Goal: Book appointment/travel/reservation

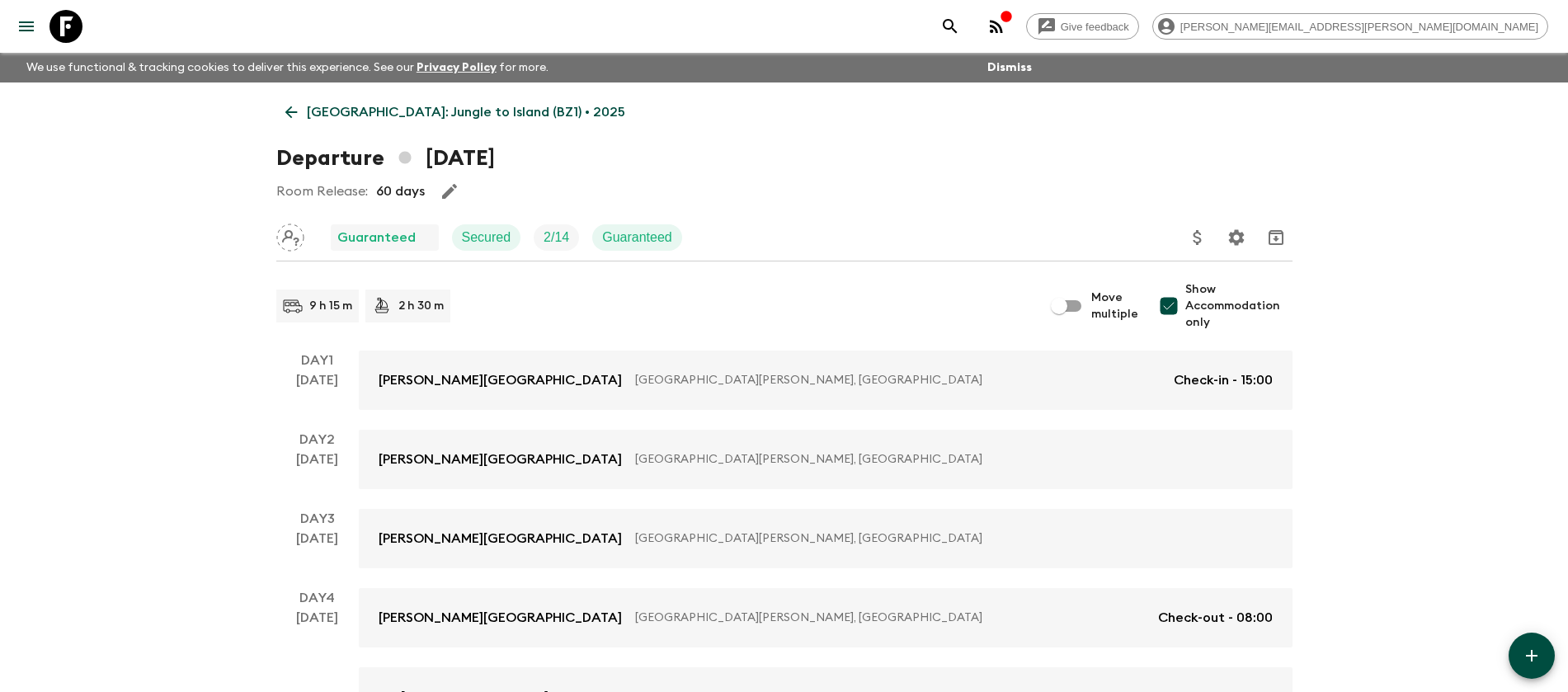
scroll to position [309, 0]
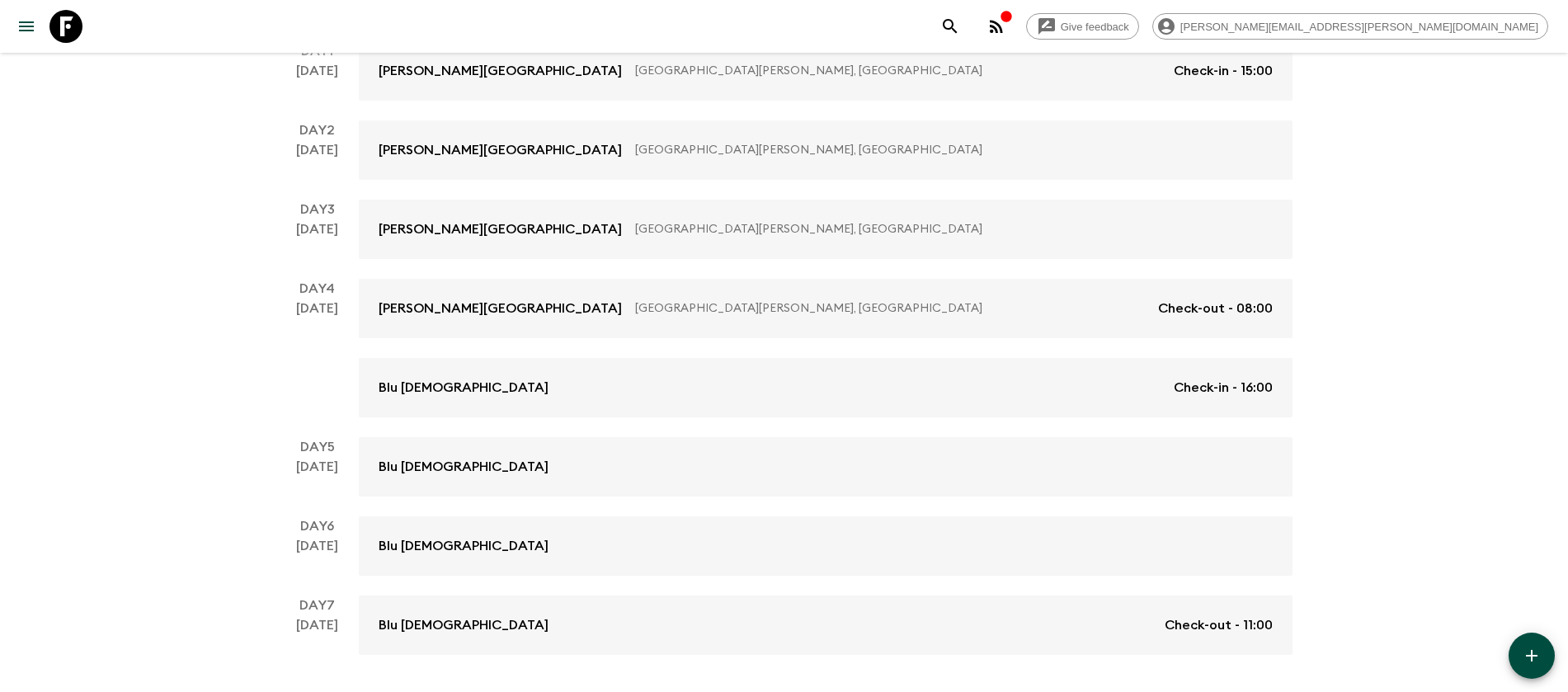
click at [59, 32] on icon at bounding box center [66, 27] width 33 height 33
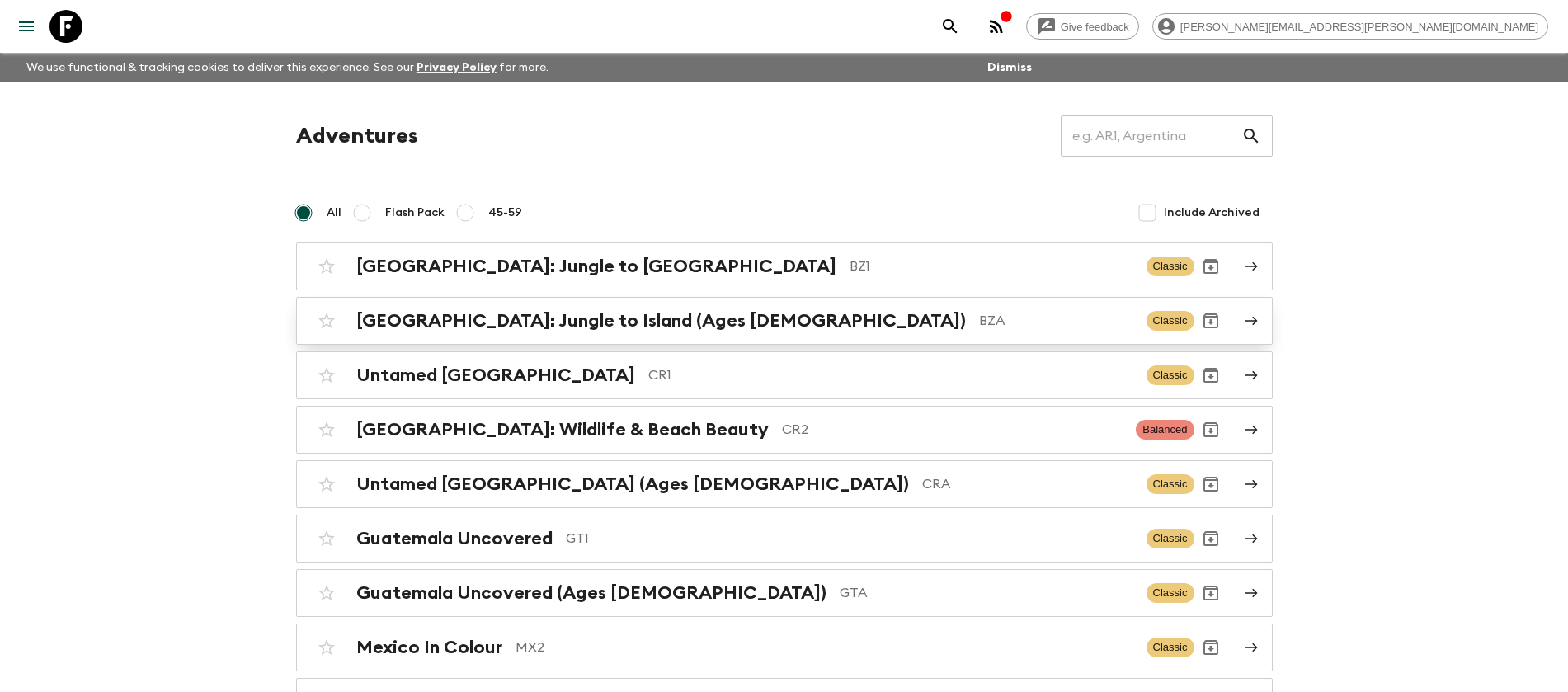
click at [400, 318] on h2 "[GEOGRAPHIC_DATA]: Jungle to Island (Ages [DEMOGRAPHIC_DATA])" at bounding box center [661, 320] width 610 height 21
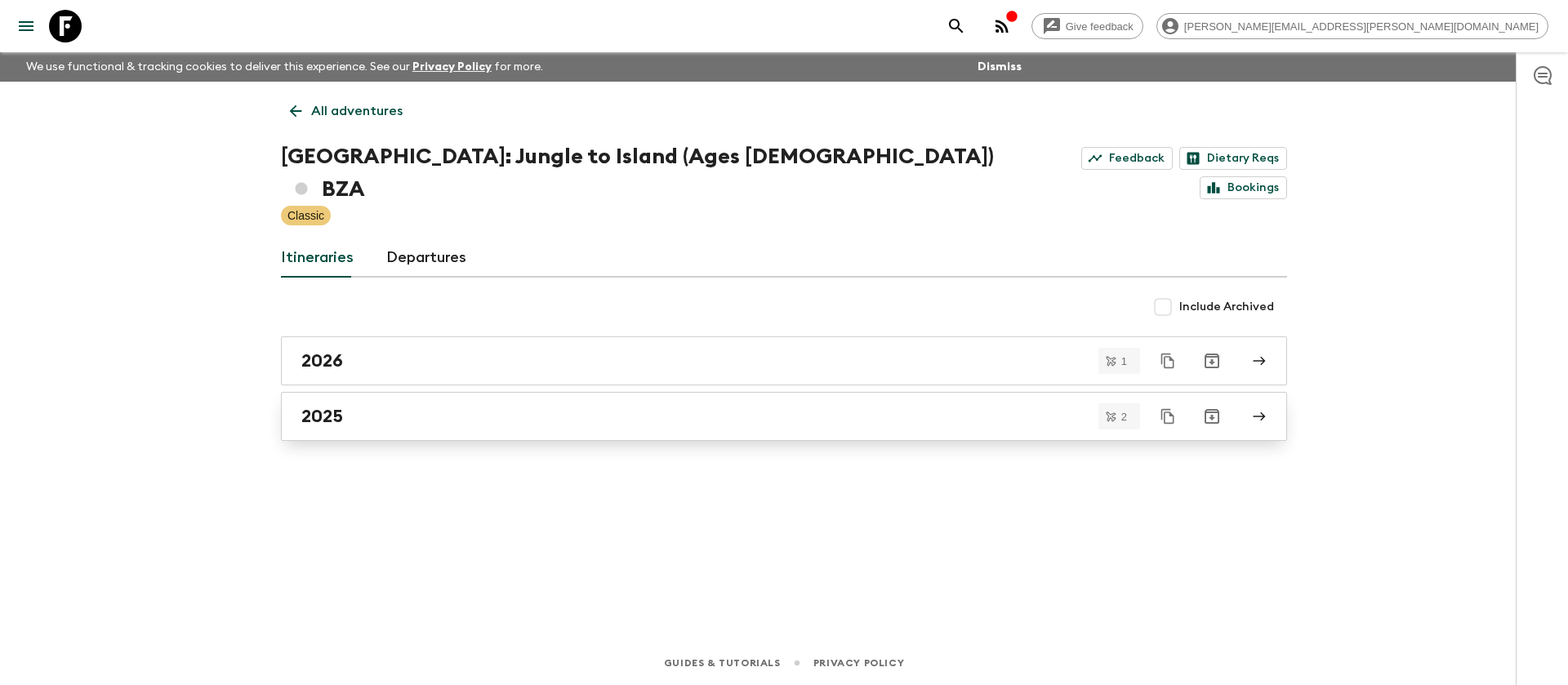
click at [319, 405] on h2 "2025" at bounding box center [322, 416] width 42 height 21
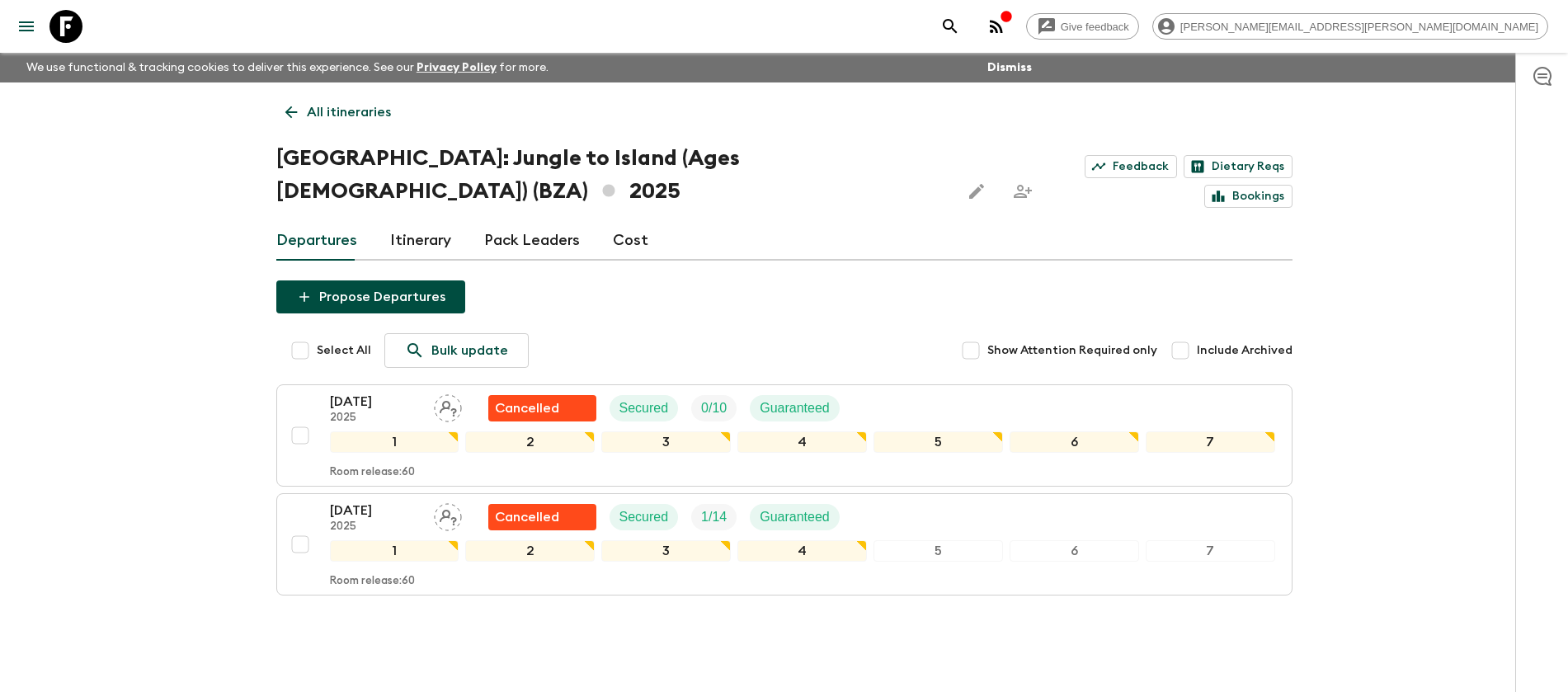
click at [72, 28] on icon at bounding box center [66, 27] width 33 height 33
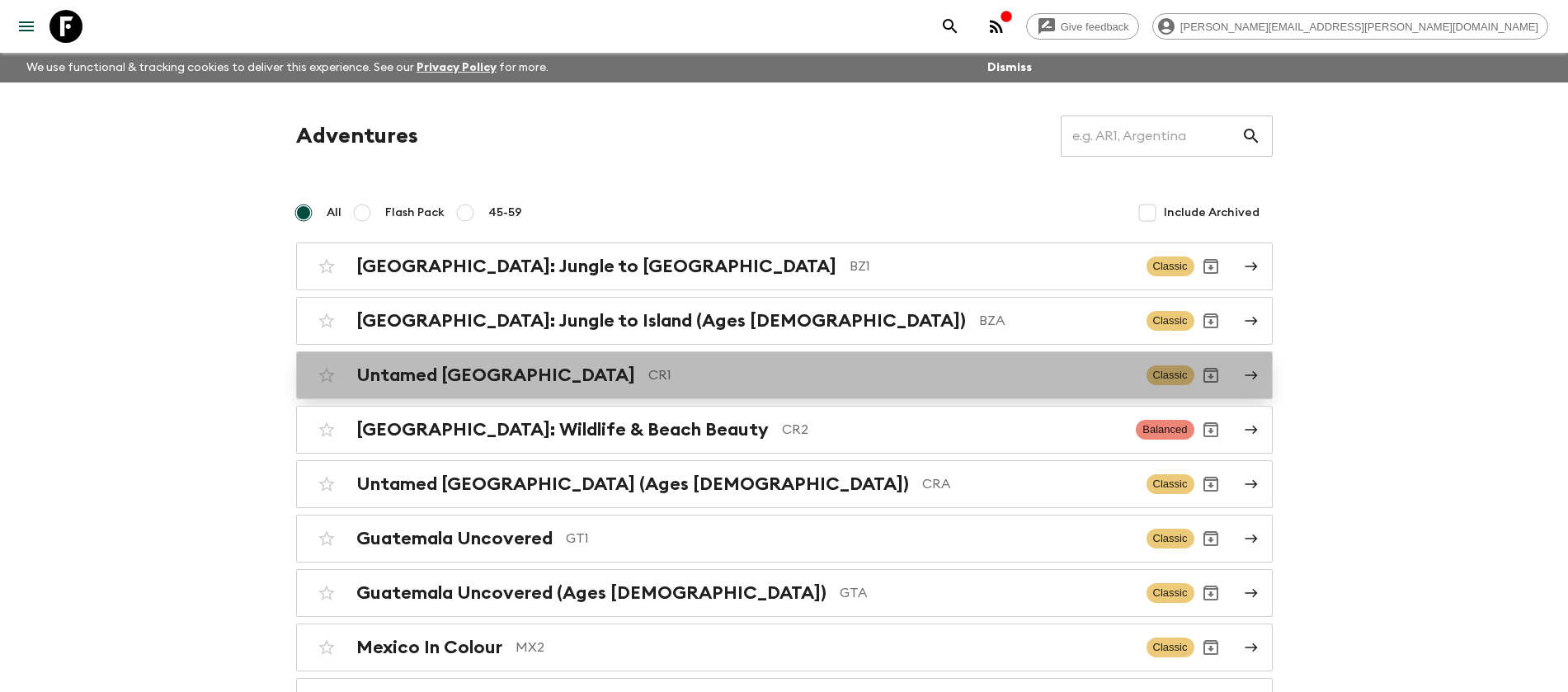
click at [442, 369] on h2 "Untamed [GEOGRAPHIC_DATA]" at bounding box center [495, 375] width 279 height 21
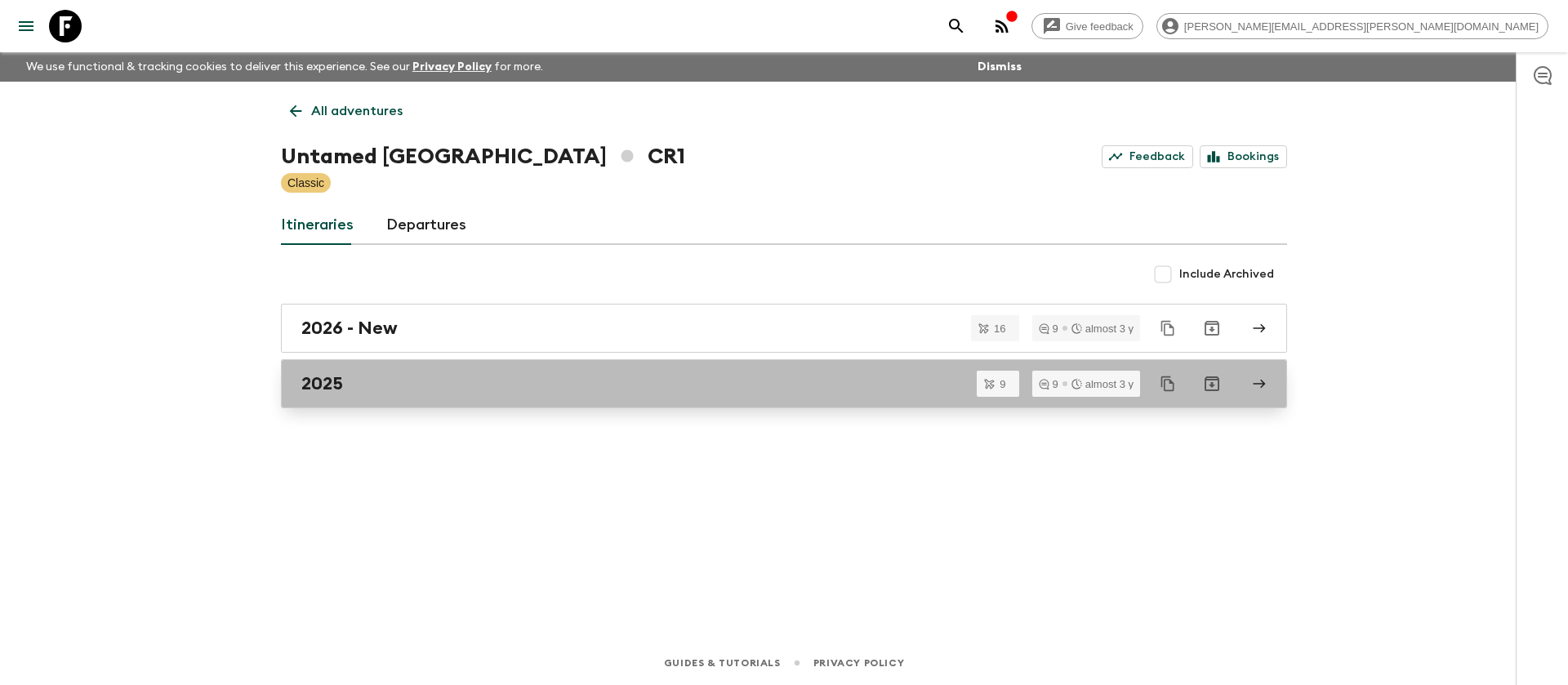
click at [326, 377] on h2 "2025" at bounding box center [322, 383] width 42 height 21
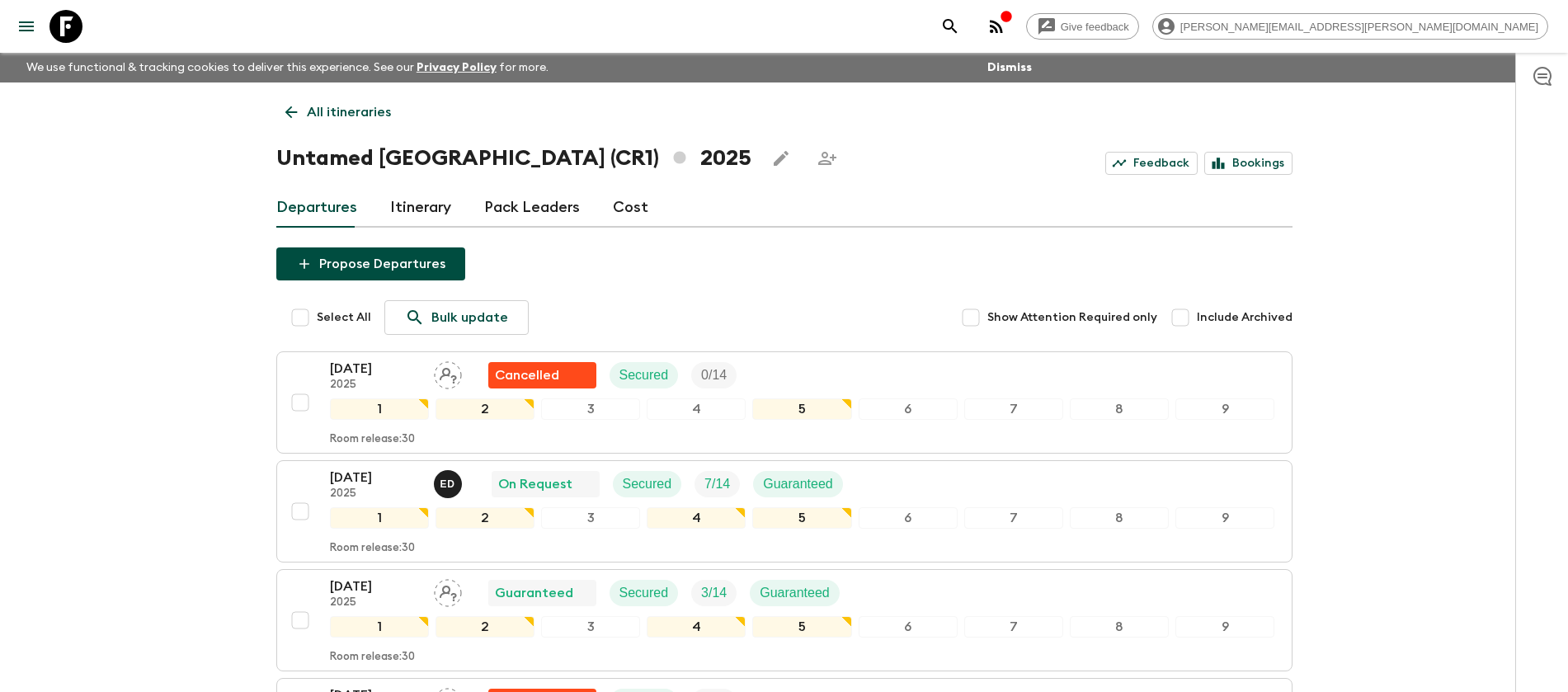
click at [618, 206] on link "Cost" at bounding box center [630, 208] width 35 height 39
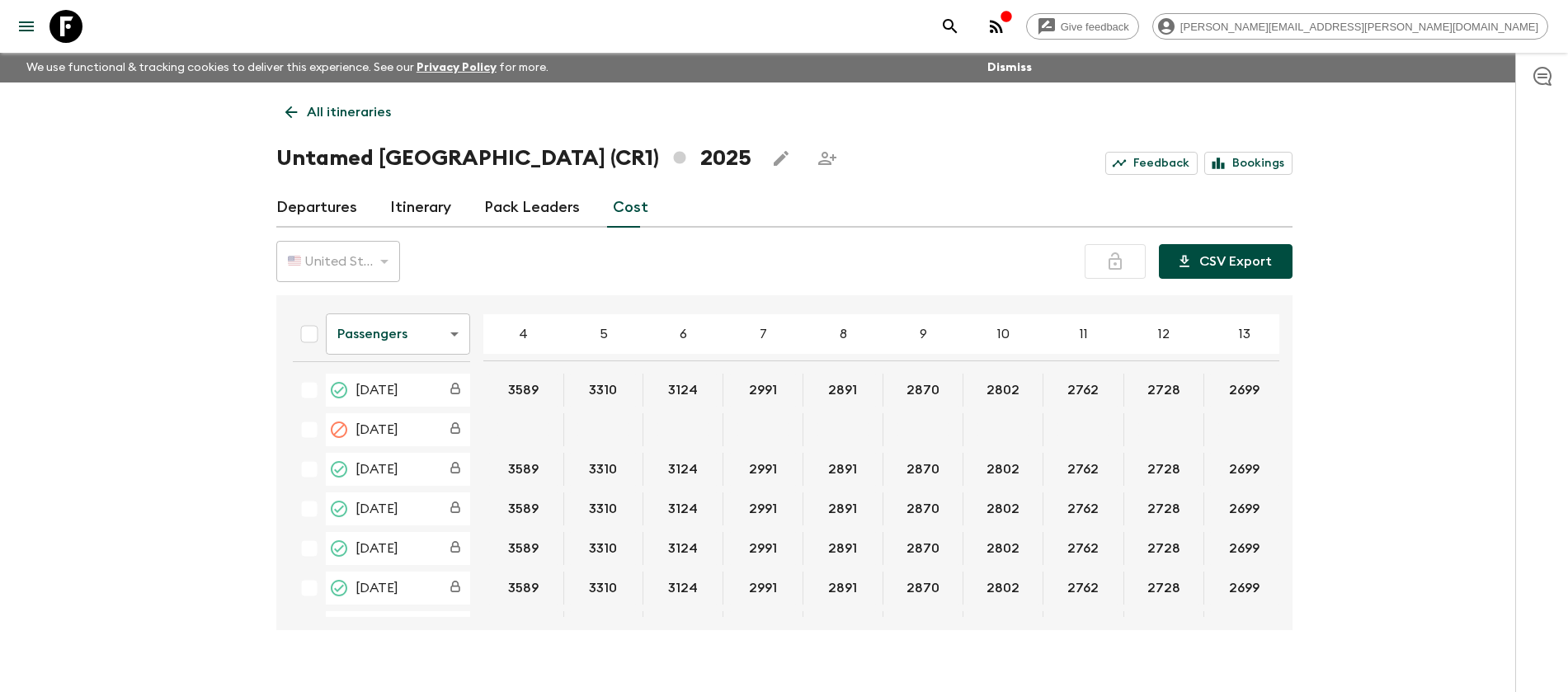
click at [1235, 268] on button "CSV Export" at bounding box center [1226, 261] width 134 height 34
click at [1229, 257] on button "CSV Export" at bounding box center [1226, 261] width 134 height 34
click at [321, 208] on link "Departures" at bounding box center [317, 208] width 81 height 39
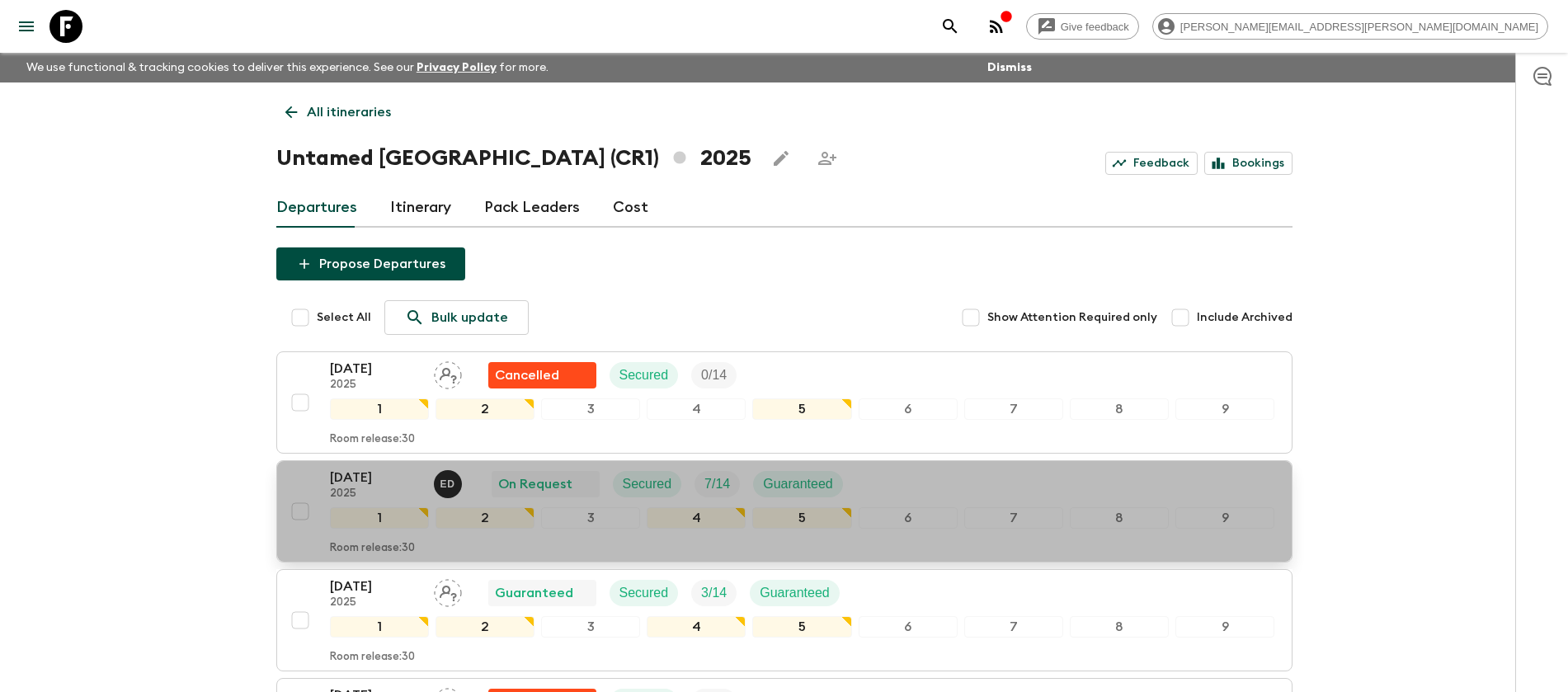
click at [359, 481] on p "[DATE]" at bounding box center [375, 477] width 91 height 20
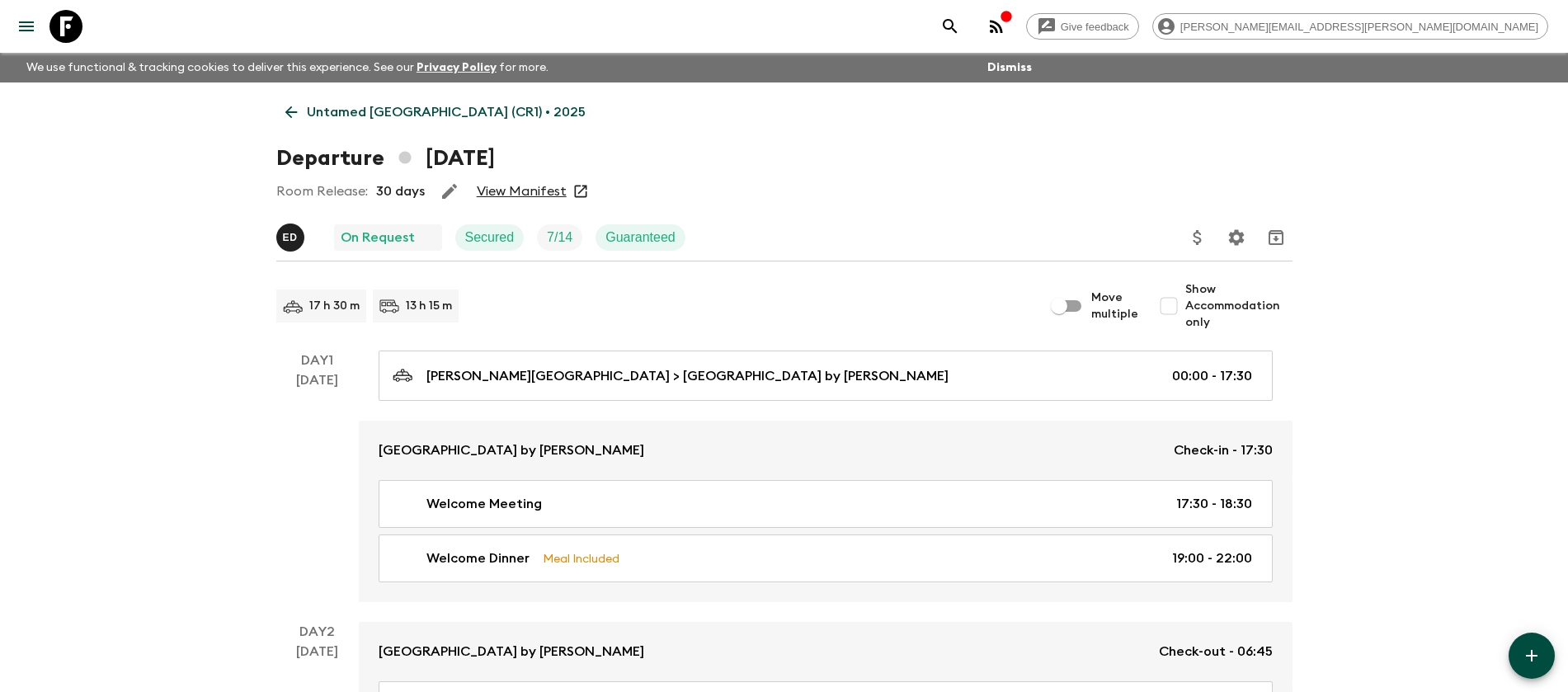
click at [1173, 304] on input "Show Accommodation only" at bounding box center [1169, 306] width 33 height 33
checkbox input "true"
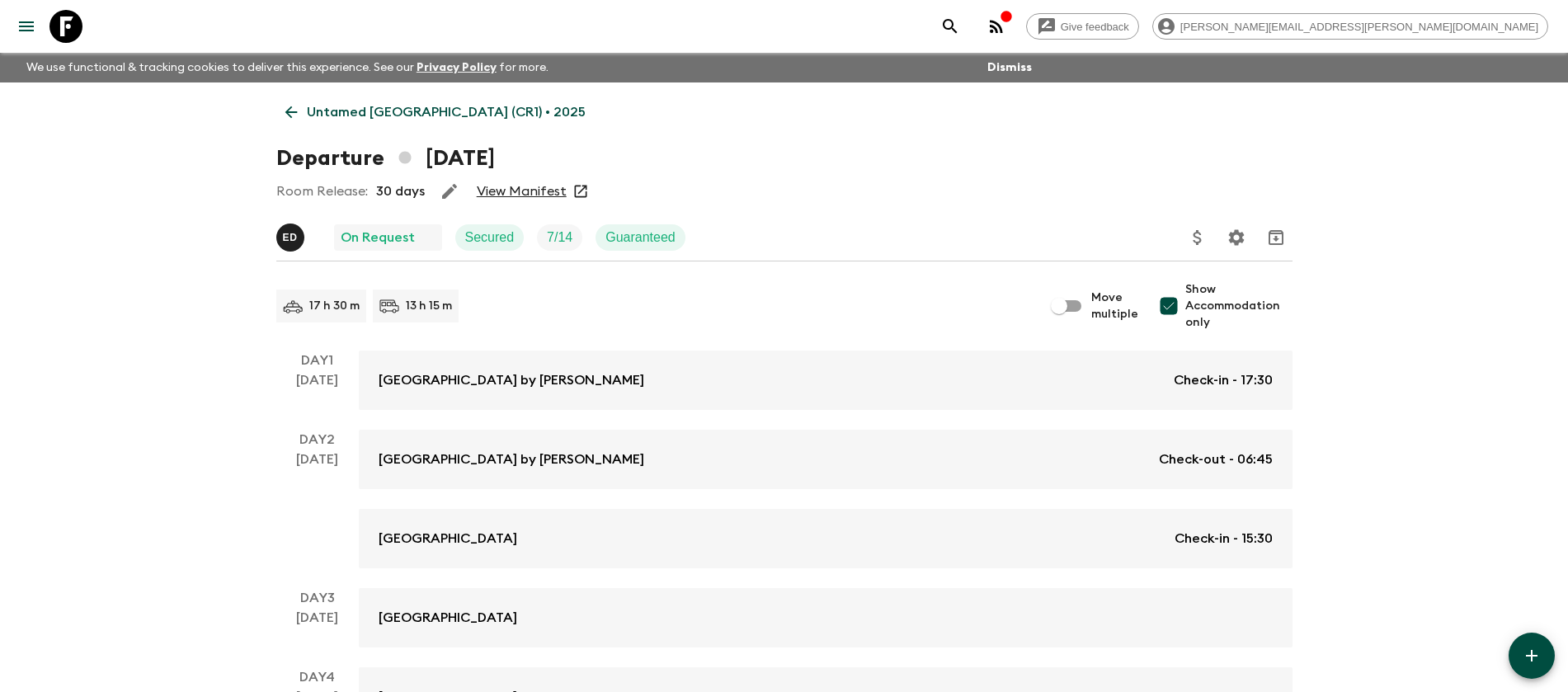
click at [289, 105] on icon at bounding box center [291, 112] width 18 height 18
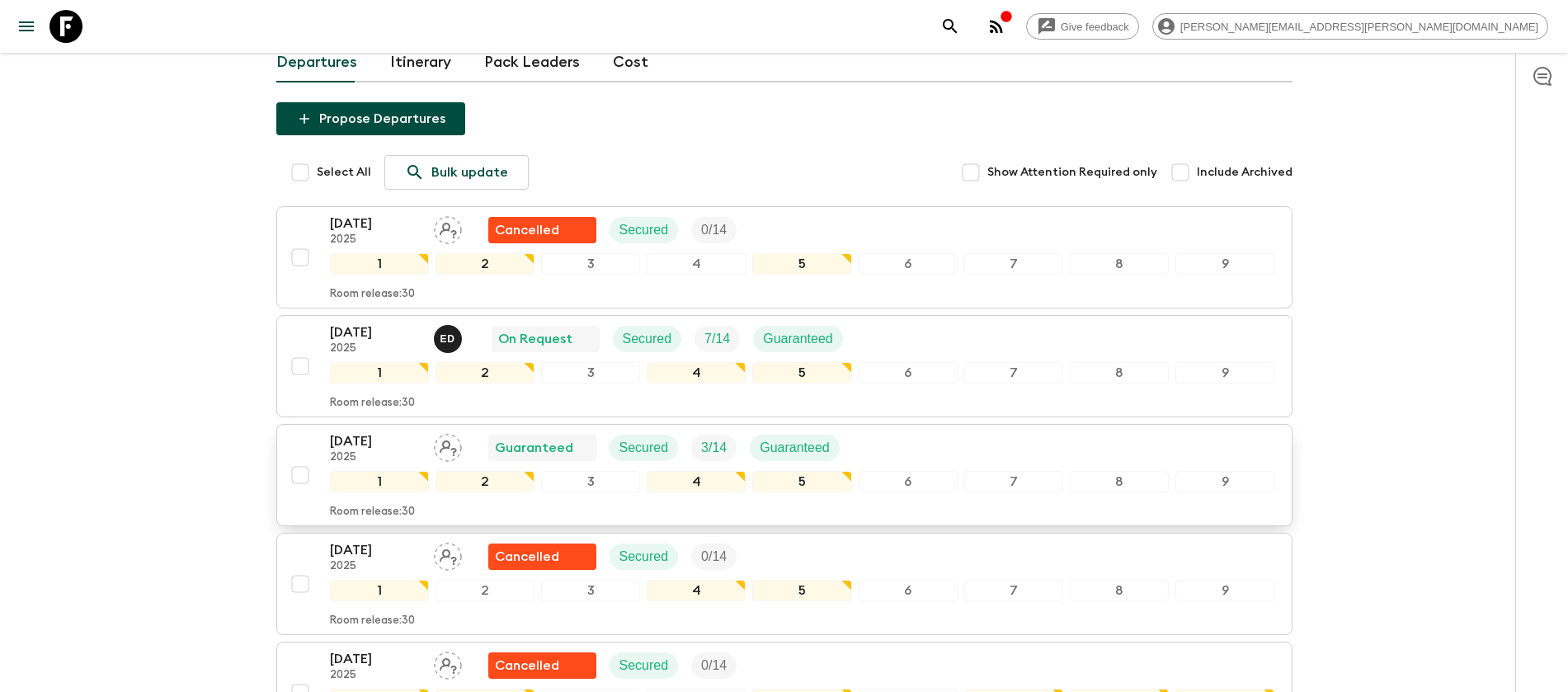
scroll to position [206, 0]
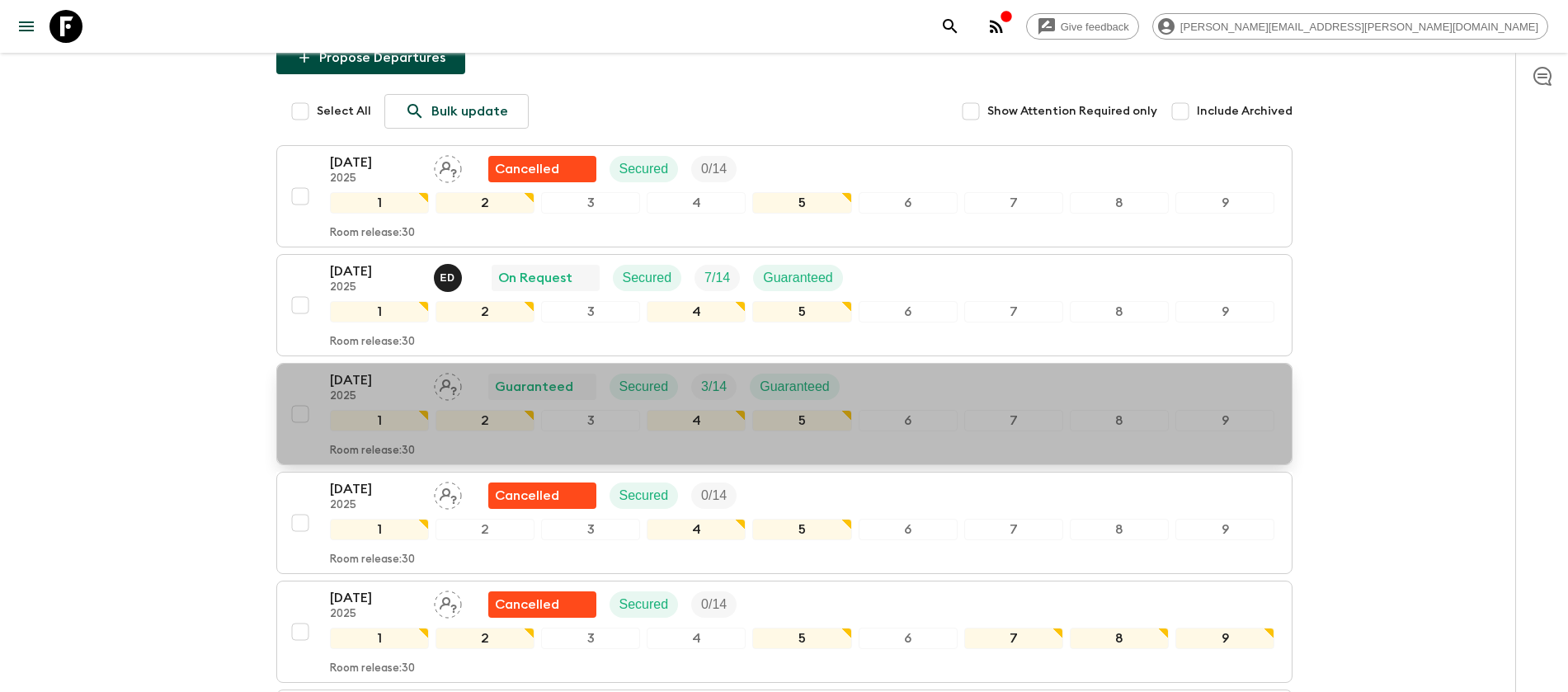
click at [359, 374] on p "[DATE]" at bounding box center [375, 379] width 91 height 20
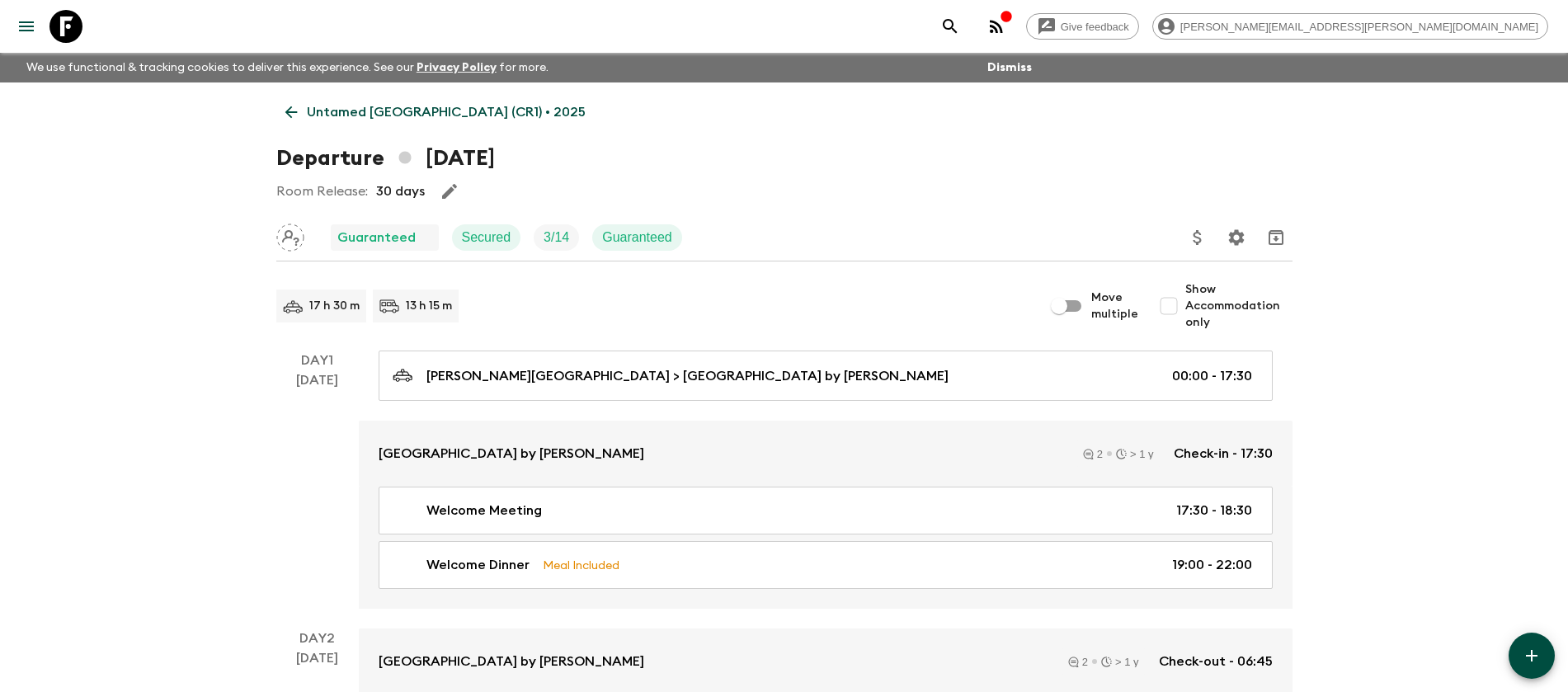
click at [1176, 305] on input "Show Accommodation only" at bounding box center [1169, 306] width 33 height 33
checkbox input "true"
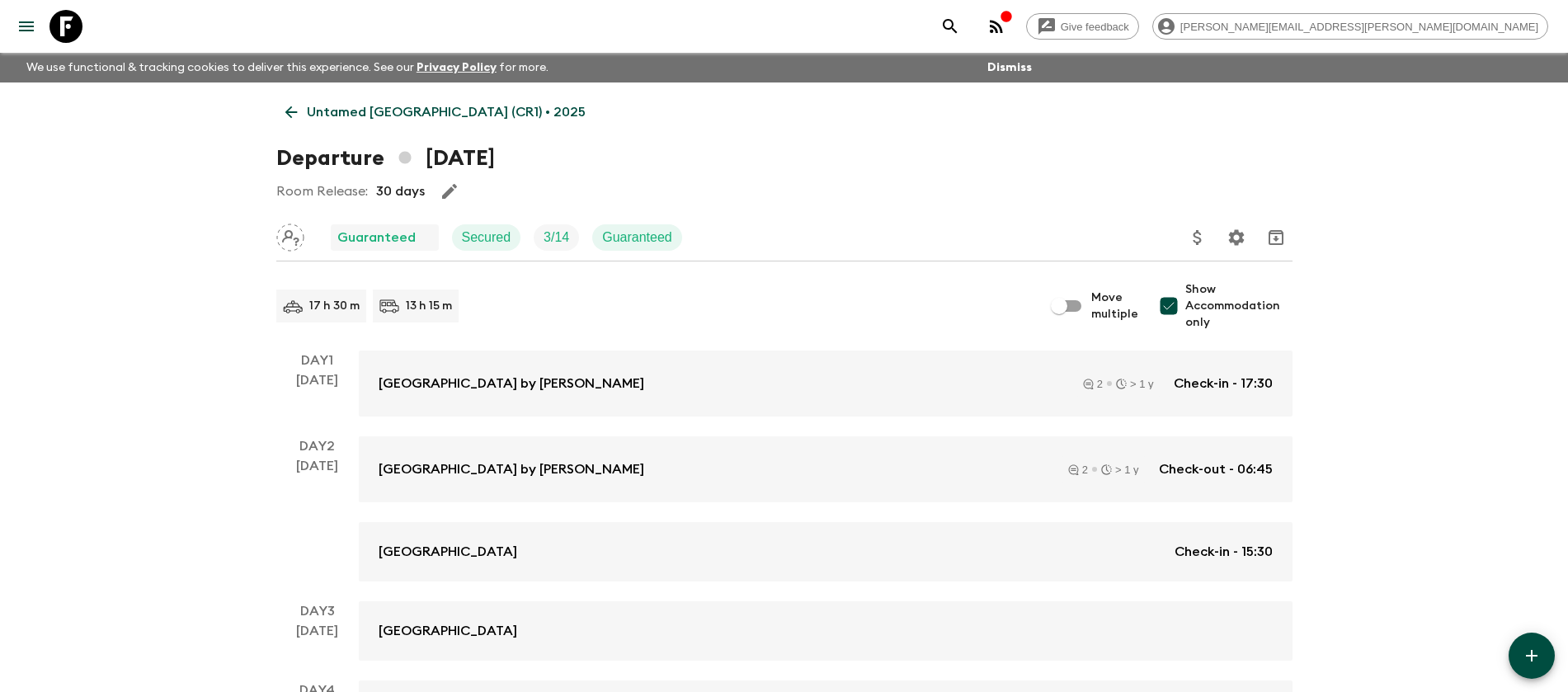
click at [349, 112] on p "Untamed [GEOGRAPHIC_DATA] (CR1) • 2025" at bounding box center [446, 112] width 279 height 20
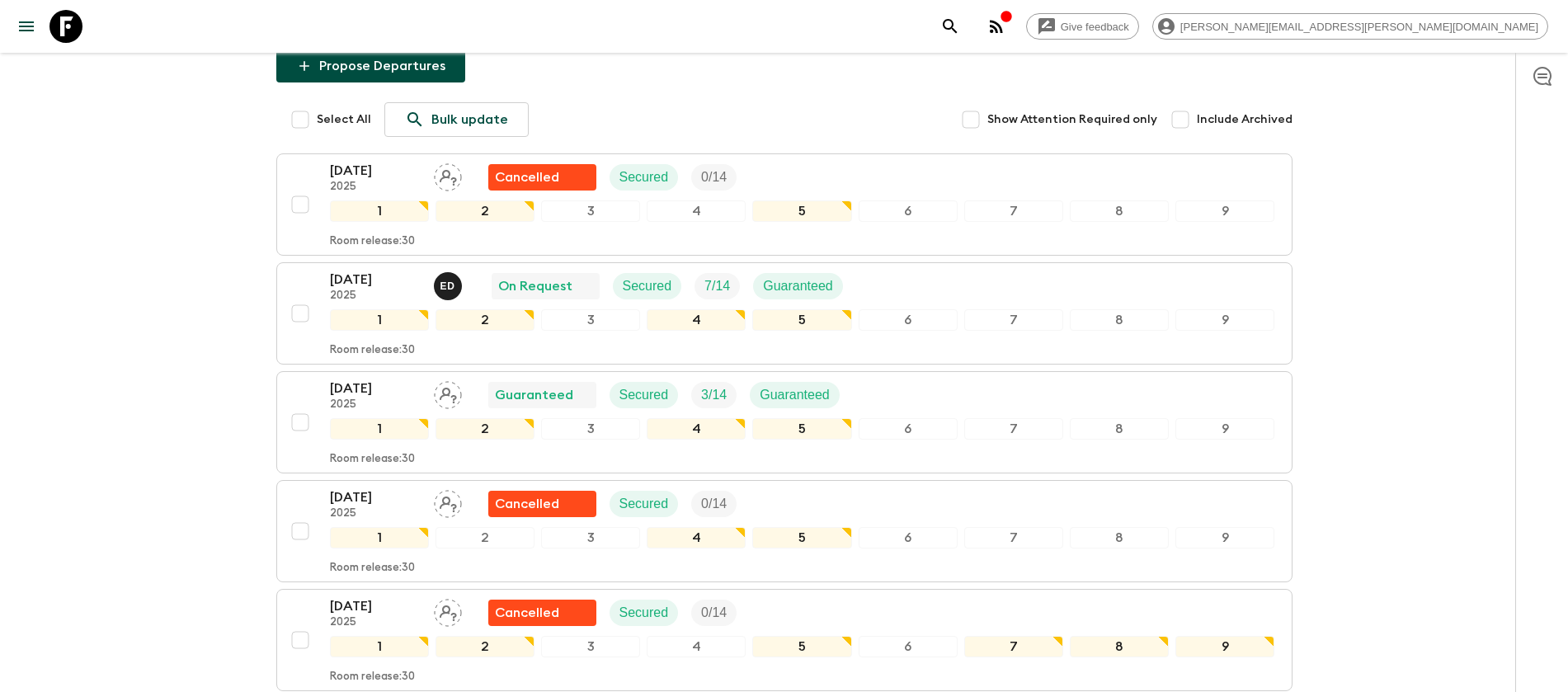
scroll to position [164, 0]
